Goal: Transaction & Acquisition: Purchase product/service

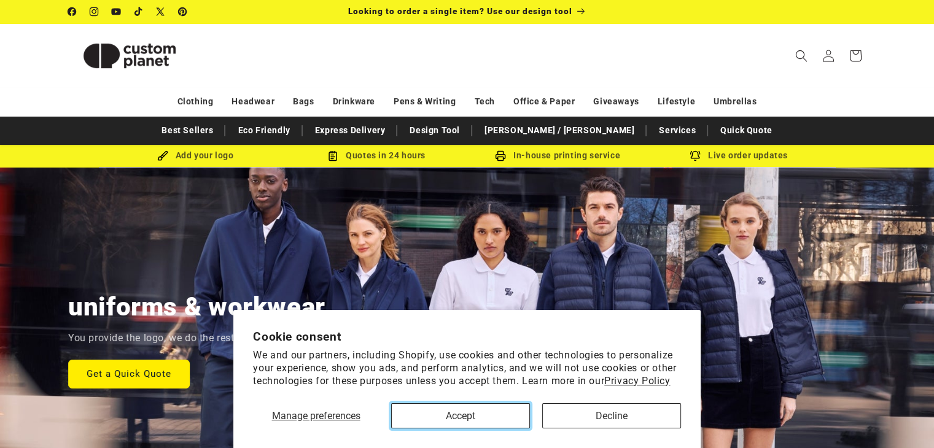
click at [459, 413] on button "Accept" at bounding box center [460, 416] width 139 height 25
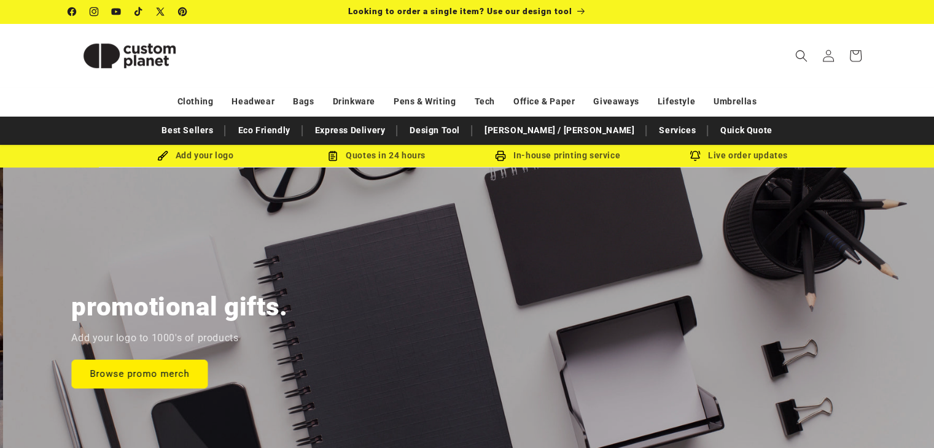
scroll to position [0, 1868]
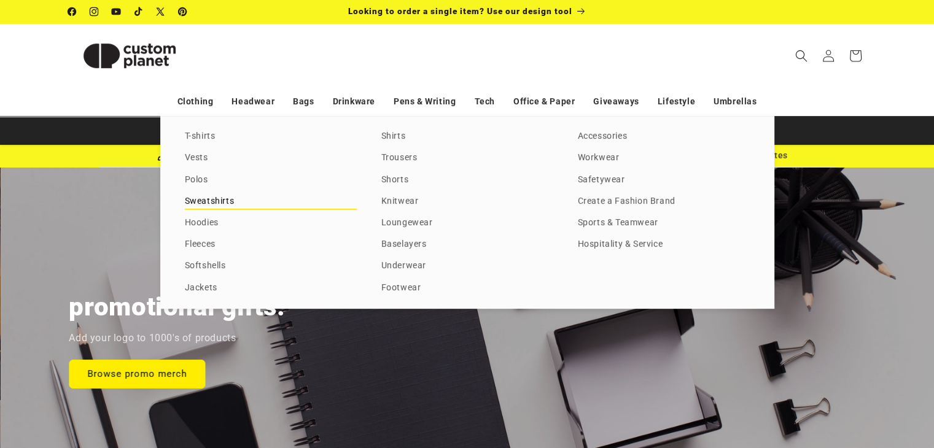
click at [198, 201] on link "Sweatshirts" at bounding box center [271, 201] width 172 height 17
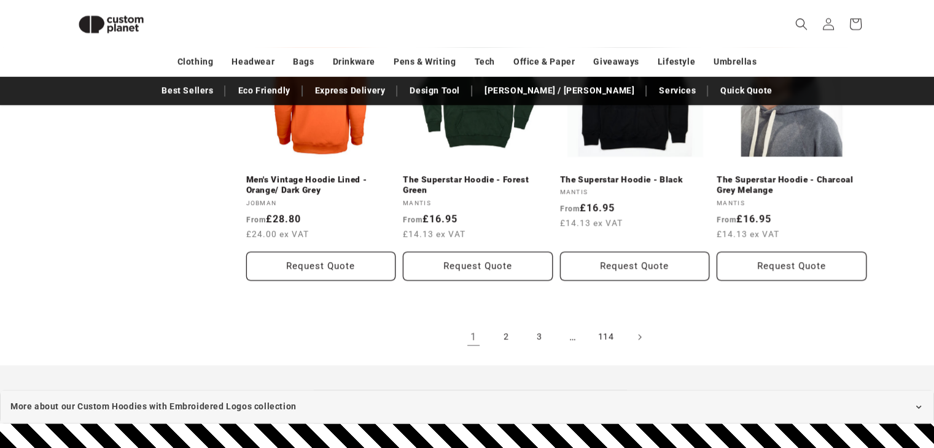
scroll to position [1371, 0]
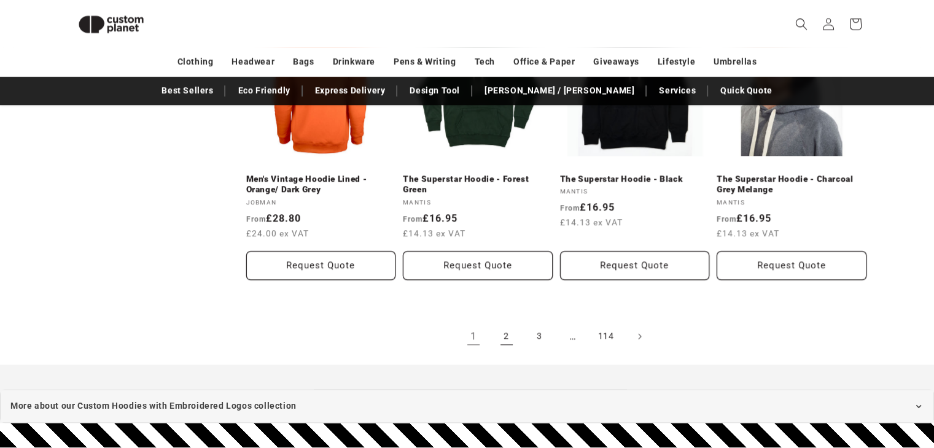
click at [498, 340] on link "2" at bounding box center [506, 336] width 27 height 27
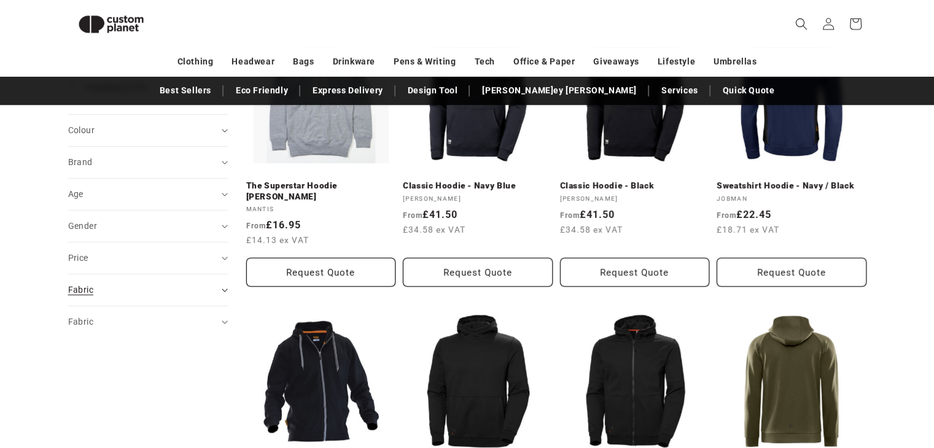
scroll to position [232, 0]
click at [167, 289] on div "Fabric (0)" at bounding box center [142, 290] width 149 height 13
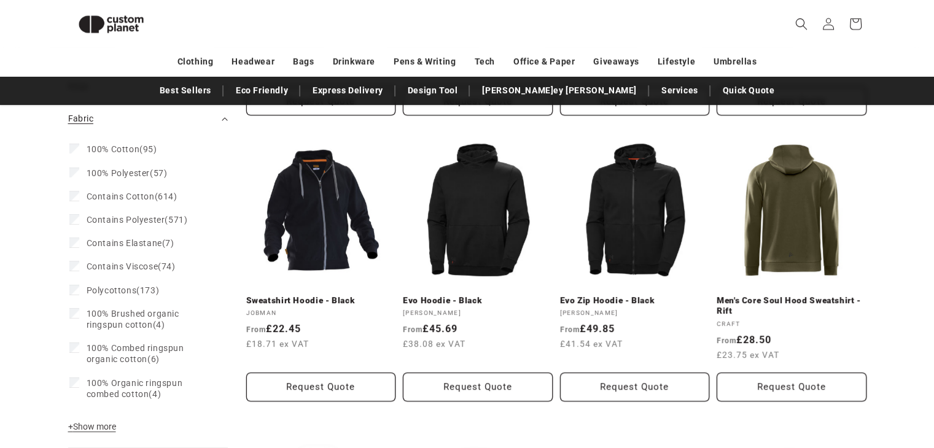
scroll to position [403, 0]
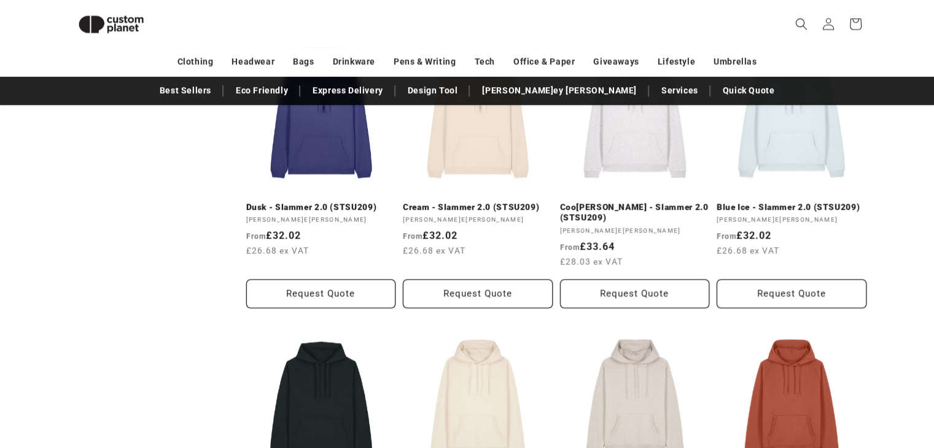
scroll to position [1069, 0]
